Goal: Task Accomplishment & Management: Use online tool/utility

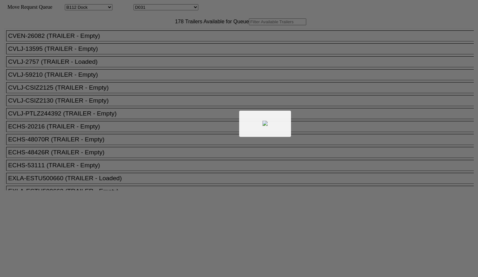
select select "121"
select select "3277"
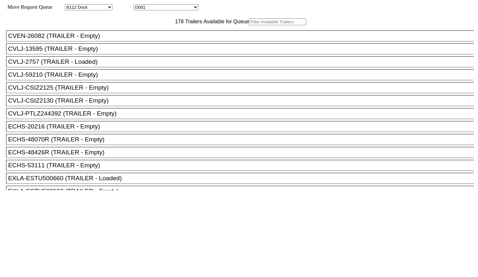
click at [249, 25] on input "text" at bounding box center [277, 21] width 57 height 7
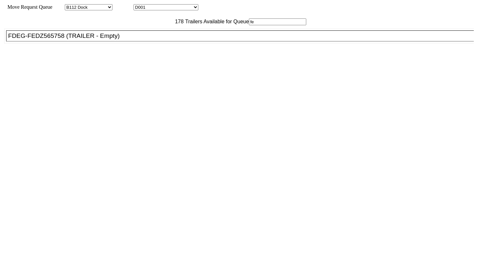
type input "fe"
click at [128, 40] on div "FDEG-FEDZ565758 (TRAILER - Empty)" at bounding box center [242, 35] width 469 height 7
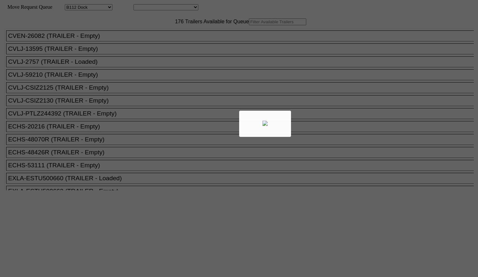
select select "121"
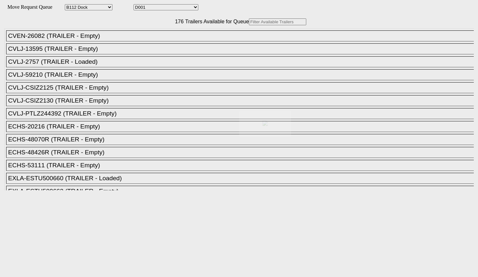
click at [134, 40] on div at bounding box center [239, 138] width 478 height 277
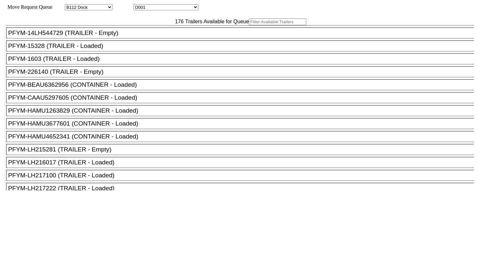
scroll to position [1539, 0]
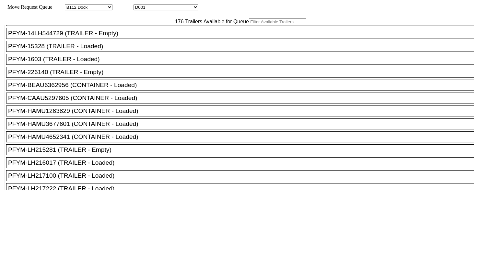
click at [75, 11] on div "PFLP-53132 (TRAILER - Empty)" at bounding box center [242, 7] width 469 height 7
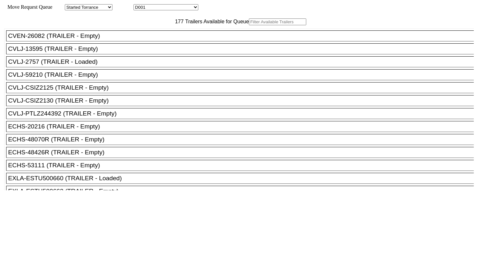
click at [249, 25] on input "text" at bounding box center [277, 21] width 57 height 7
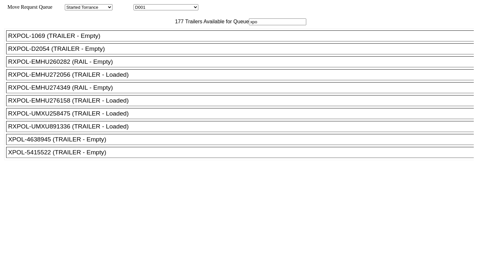
type input "xpo"
click at [114, 145] on li "XPOL-4638945 (TRAILER - Empty)" at bounding box center [242, 139] width 473 height 11
